Goal: Navigation & Orientation: Find specific page/section

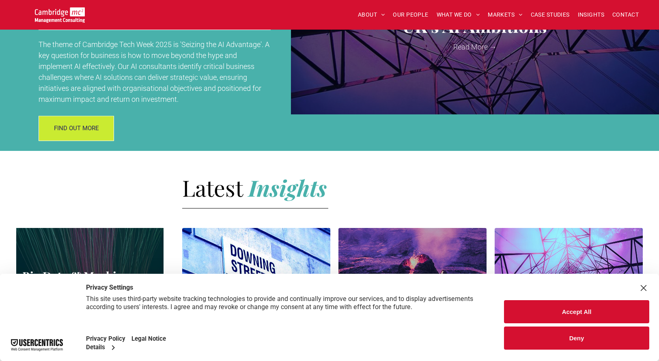
scroll to position [1055, 0]
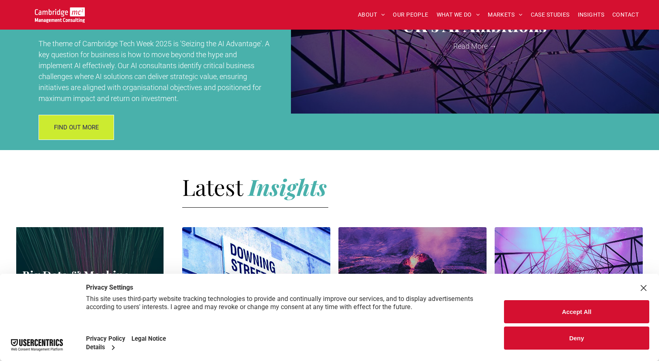
click at [518, 310] on button "Accept All" at bounding box center [576, 311] width 145 height 23
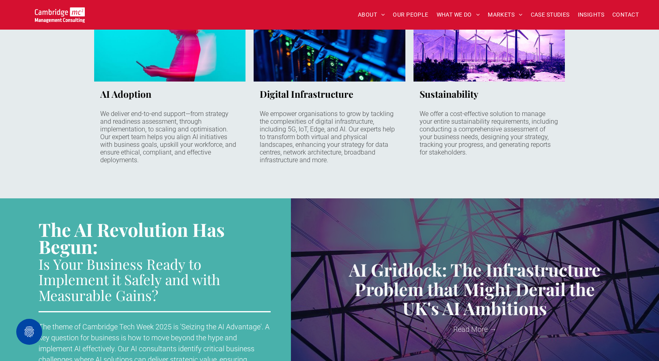
scroll to position [771, 0]
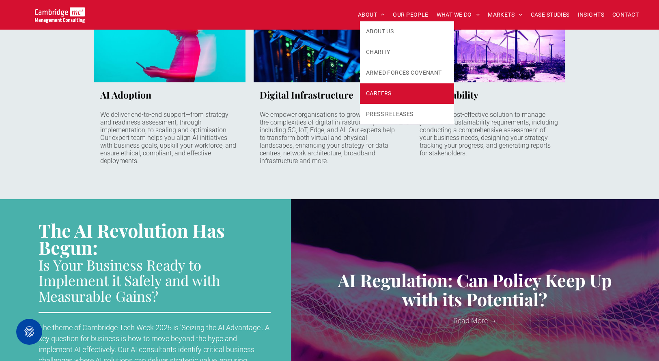
click at [381, 91] on span "CAREERS" at bounding box center [379, 93] width 26 height 9
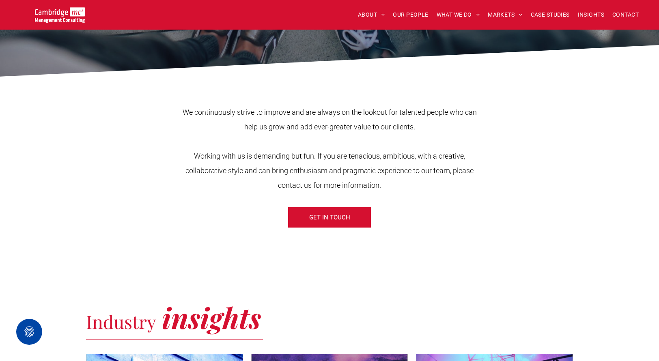
scroll to position [243, 0]
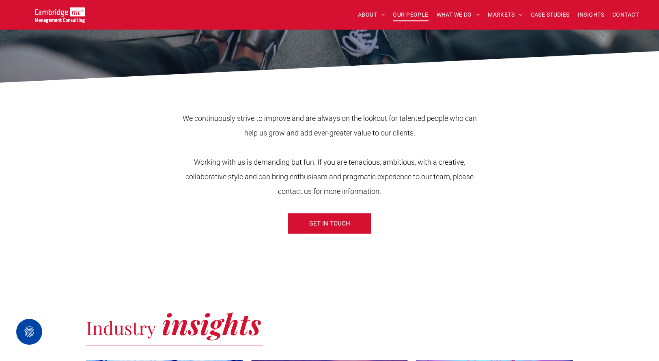
click at [417, 13] on span "OUR PEOPLE" at bounding box center [410, 15] width 35 height 13
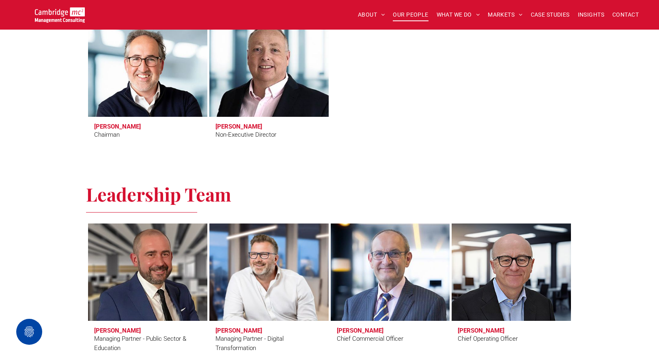
scroll to position [365, 0]
